Goal: Download file/media

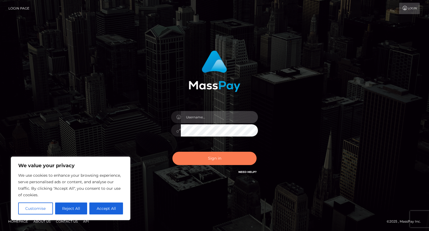
type input "[PERSON_NAME].[PERSON_NAME]"
click at [215, 158] on button "Sign in" at bounding box center [214, 158] width 84 height 13
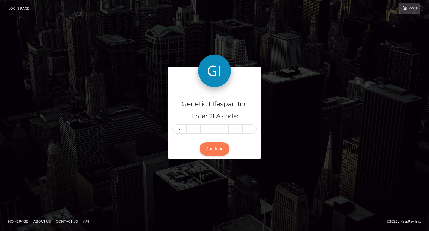
type input "4"
type input "2"
type input "3"
type input "6"
type input "7"
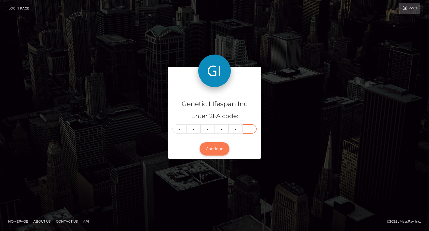
type input "6"
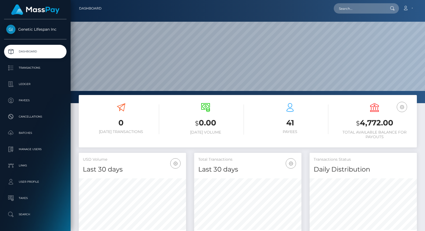
scroll to position [96, 107]
click at [24, 85] on p "Ledger" at bounding box center [35, 84] width 58 height 8
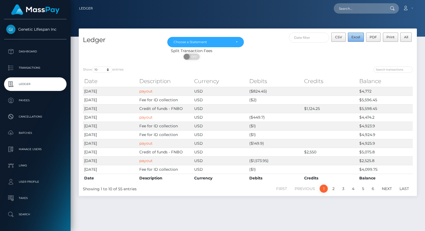
click at [358, 36] on span "Excel" at bounding box center [355, 37] width 9 height 4
click at [333, 5] on div "Loading... Loading... Account Edit Profile Logout" at bounding box center [256, 8] width 319 height 11
click at [108, 71] on select "10 25 50 100 250" at bounding box center [102, 70] width 20 height 6
select select "250"
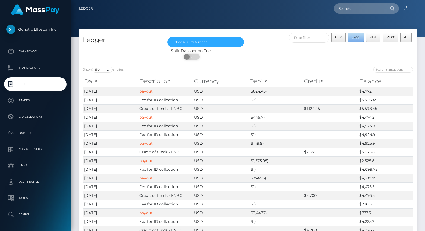
click at [355, 37] on span "Excel" at bounding box center [355, 37] width 9 height 4
